Goal: Find specific page/section: Find specific page/section

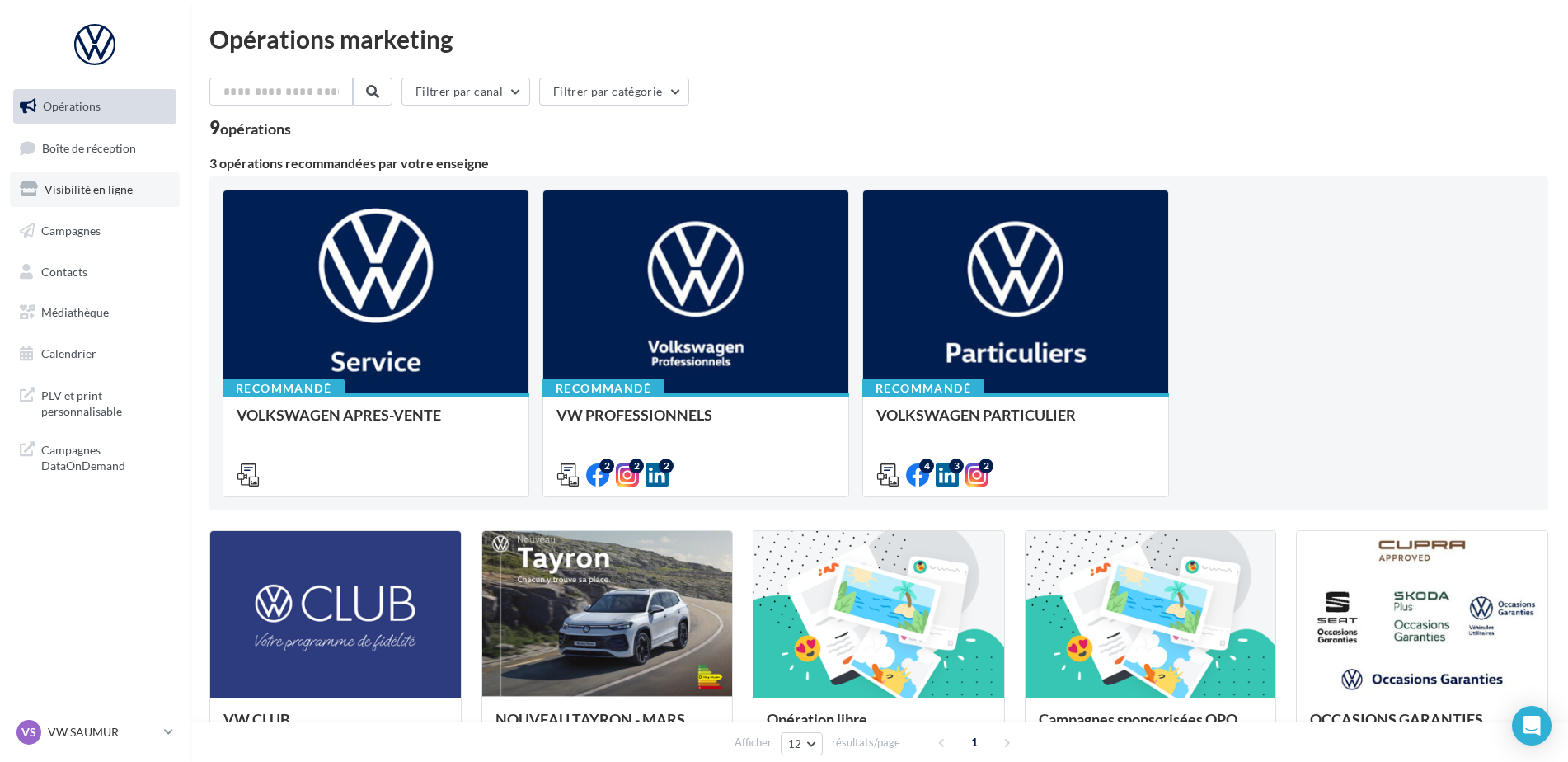
click at [97, 204] on link "Visibilité en ligne" at bounding box center [94, 189] width 169 height 34
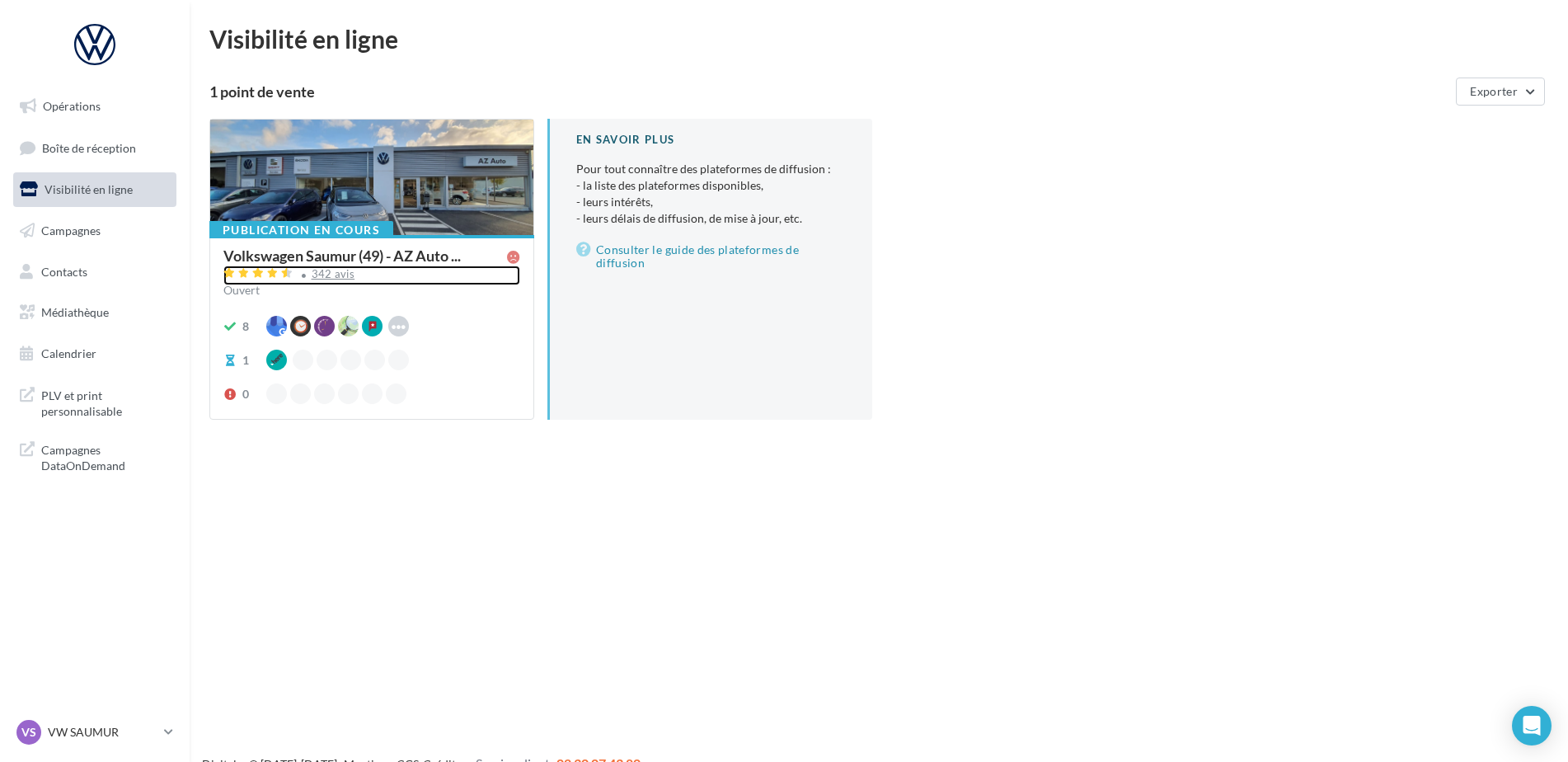
click at [335, 265] on div "342 avis" at bounding box center [371, 275] width 297 height 20
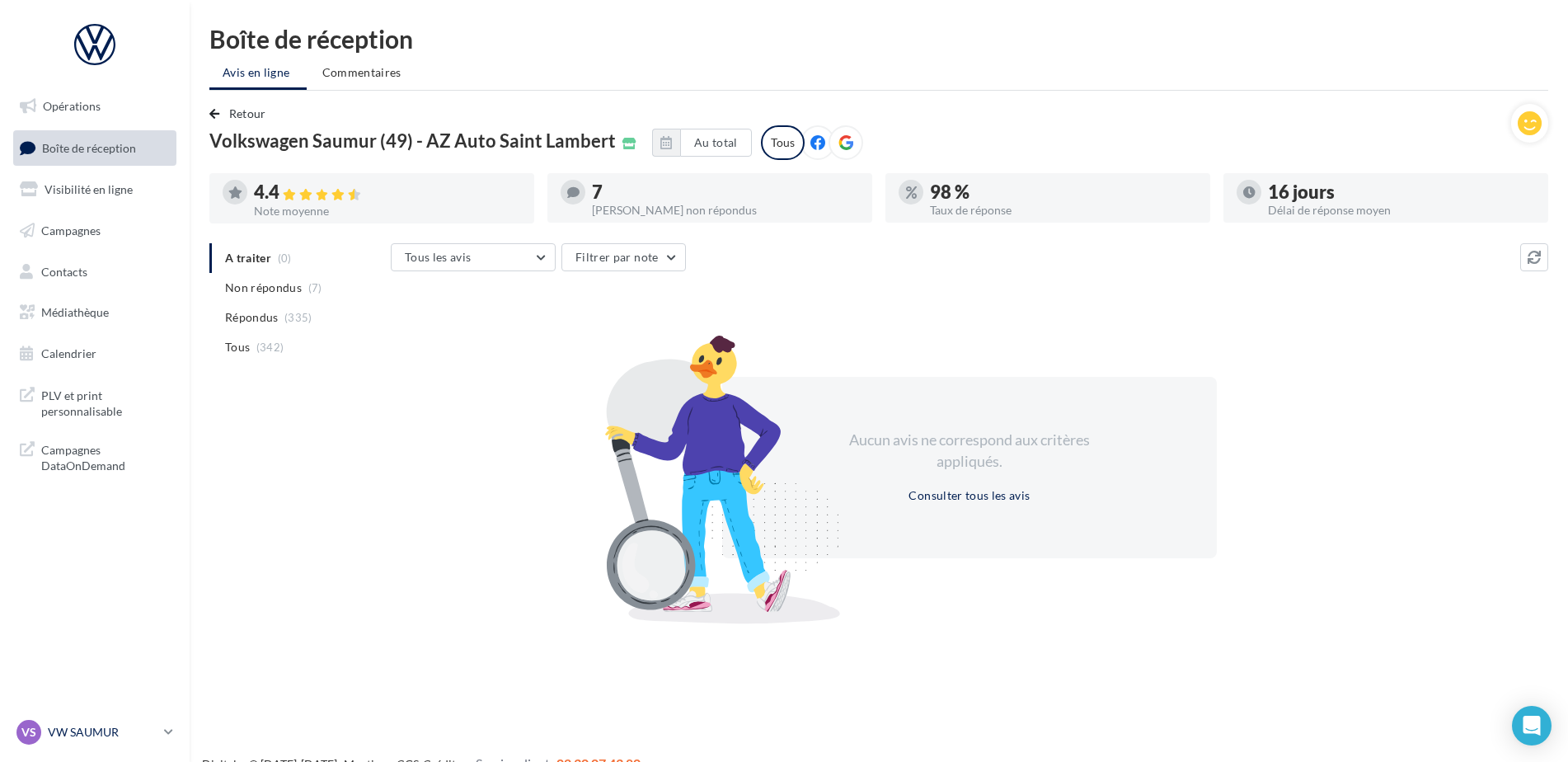
click at [119, 746] on link "VS VW SAUMUR vw-sau-tar" at bounding box center [94, 732] width 164 height 31
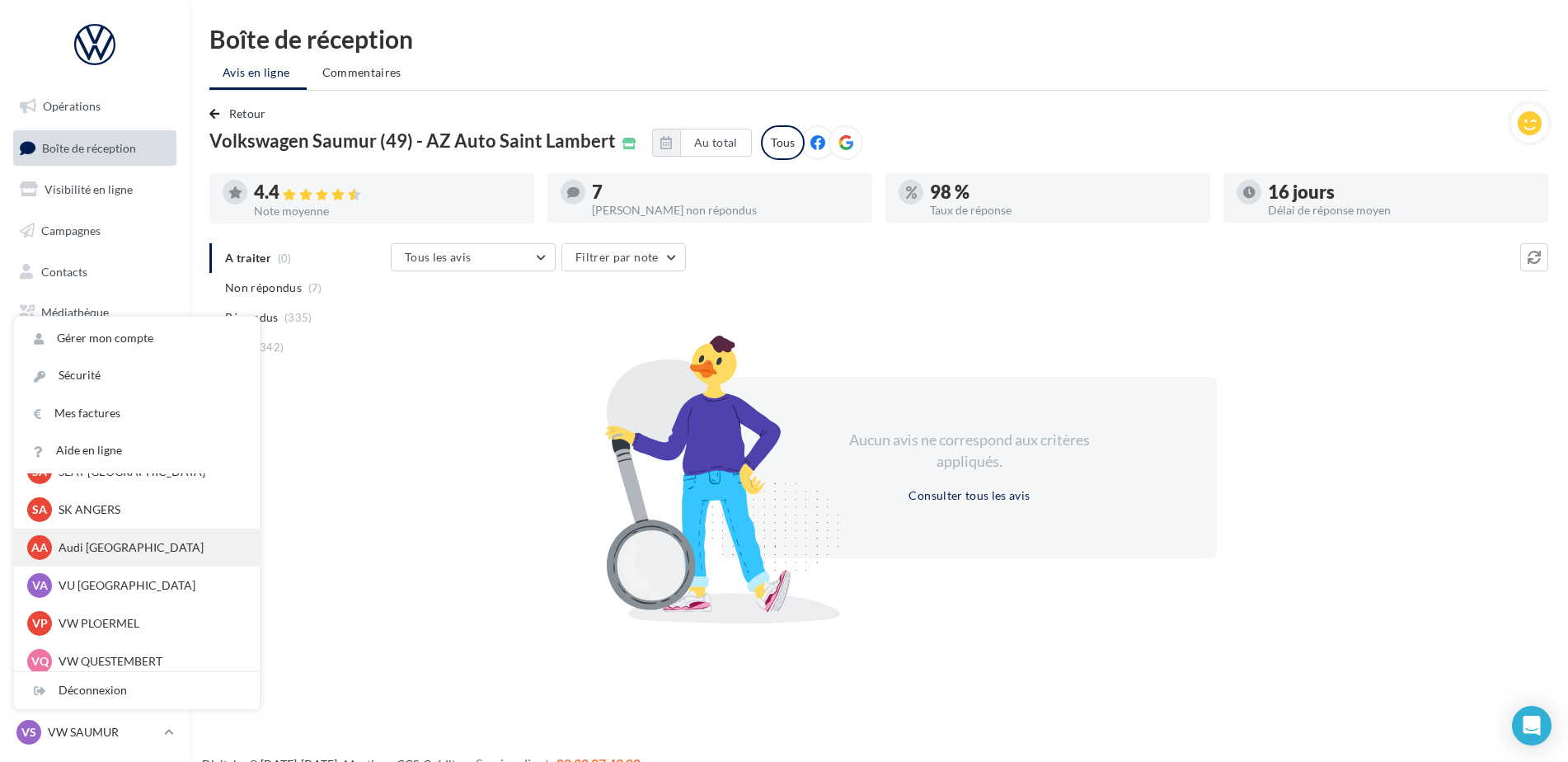
scroll to position [152, 0]
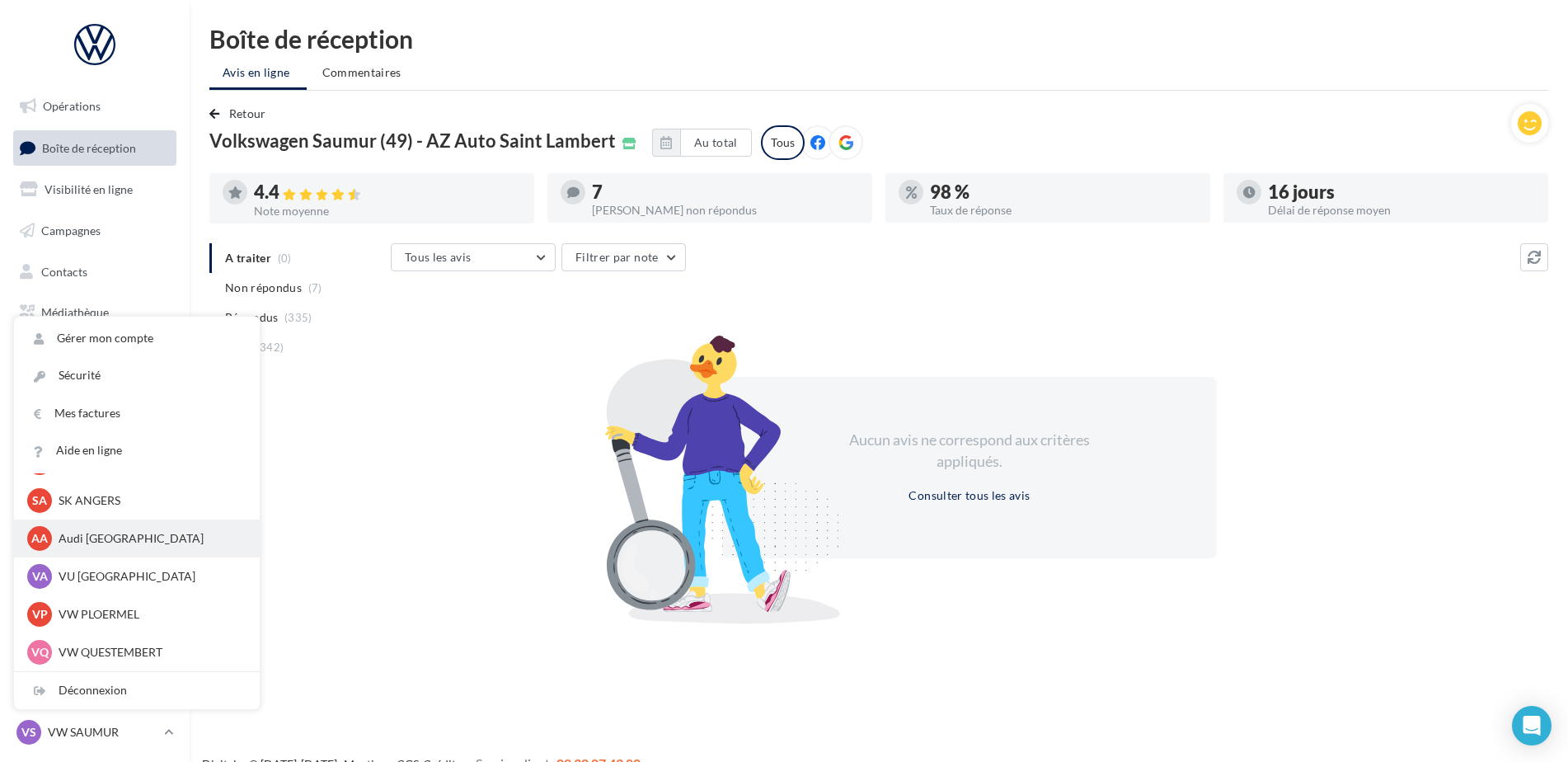
click at [102, 537] on p "Audi [GEOGRAPHIC_DATA]" at bounding box center [149, 538] width 181 height 17
